Goal: Find specific page/section: Find specific page/section

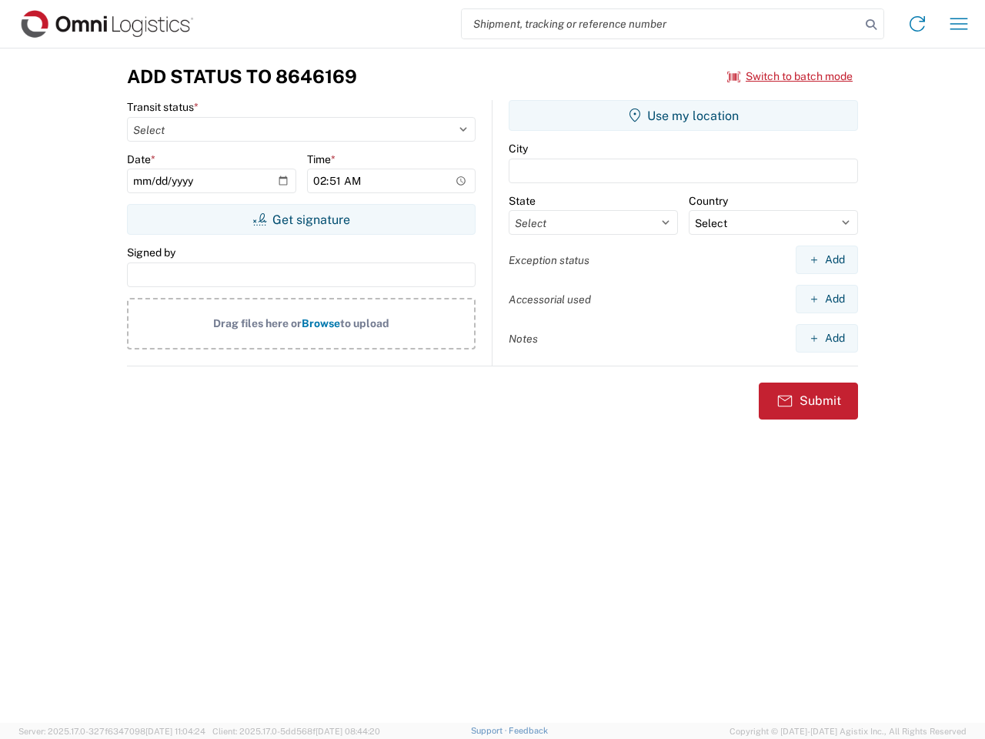
click at [661, 24] on input "search" at bounding box center [661, 23] width 399 height 29
click at [872, 25] on icon at bounding box center [872, 25] width 22 height 22
click at [918, 24] on icon at bounding box center [917, 24] width 25 height 25
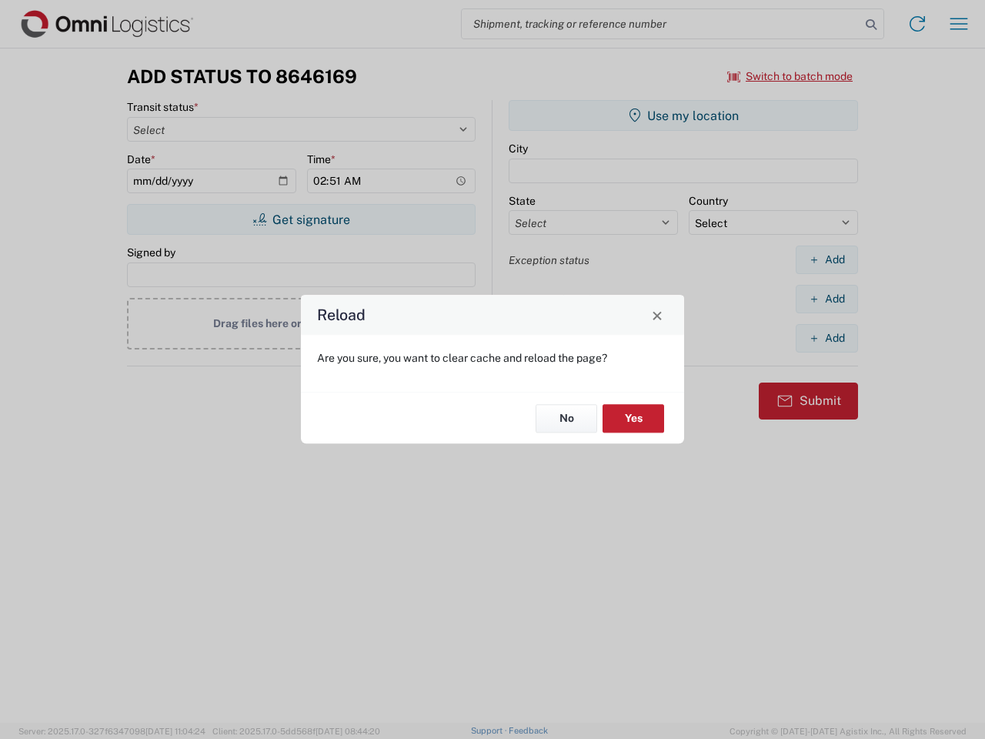
click at [959, 24] on div "Reload Are you sure, you want to clear cache and reload the page? No Yes" at bounding box center [492, 369] width 985 height 739
click at [791, 76] on div "Reload Are you sure, you want to clear cache and reload the page? No Yes" at bounding box center [492, 369] width 985 height 739
click at [301, 219] on div "Reload Are you sure, you want to clear cache and reload the page? No Yes" at bounding box center [492, 369] width 985 height 739
click at [684, 115] on div "Reload Are you sure, you want to clear cache and reload the page? No Yes" at bounding box center [492, 369] width 985 height 739
click at [827, 259] on div "Reload Are you sure, you want to clear cache and reload the page? No Yes" at bounding box center [492, 369] width 985 height 739
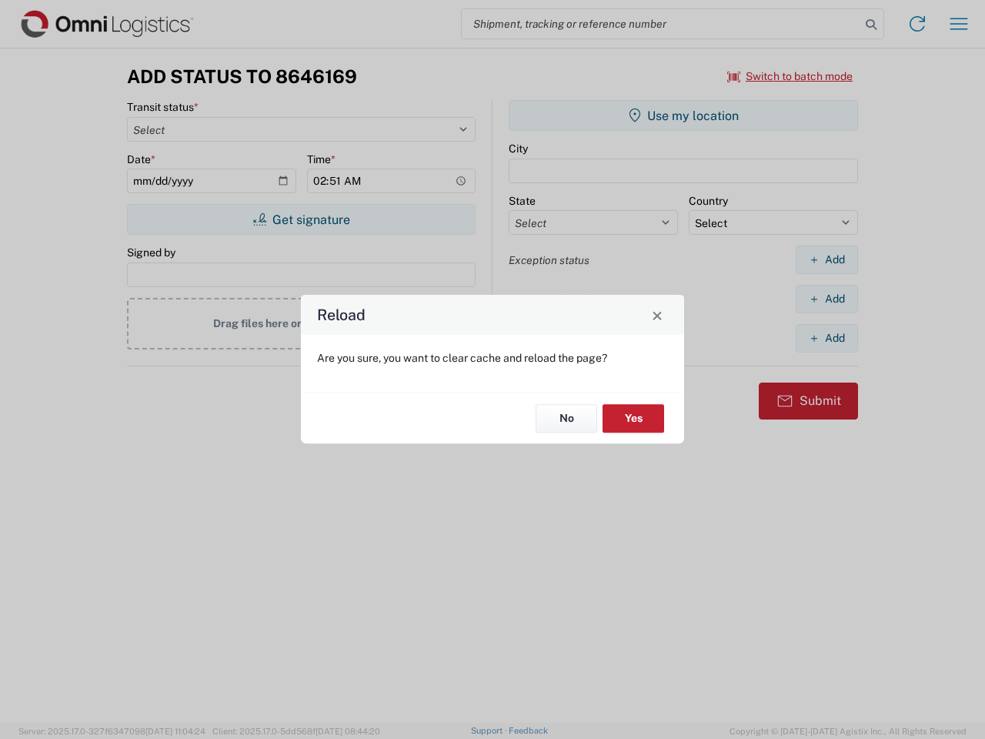
click at [827, 299] on div "Reload Are you sure, you want to clear cache and reload the page? No Yes" at bounding box center [492, 369] width 985 height 739
click at [827, 338] on div "Reload Are you sure, you want to clear cache and reload the page? No Yes" at bounding box center [492, 369] width 985 height 739
